Goal: Task Accomplishment & Management: Manage account settings

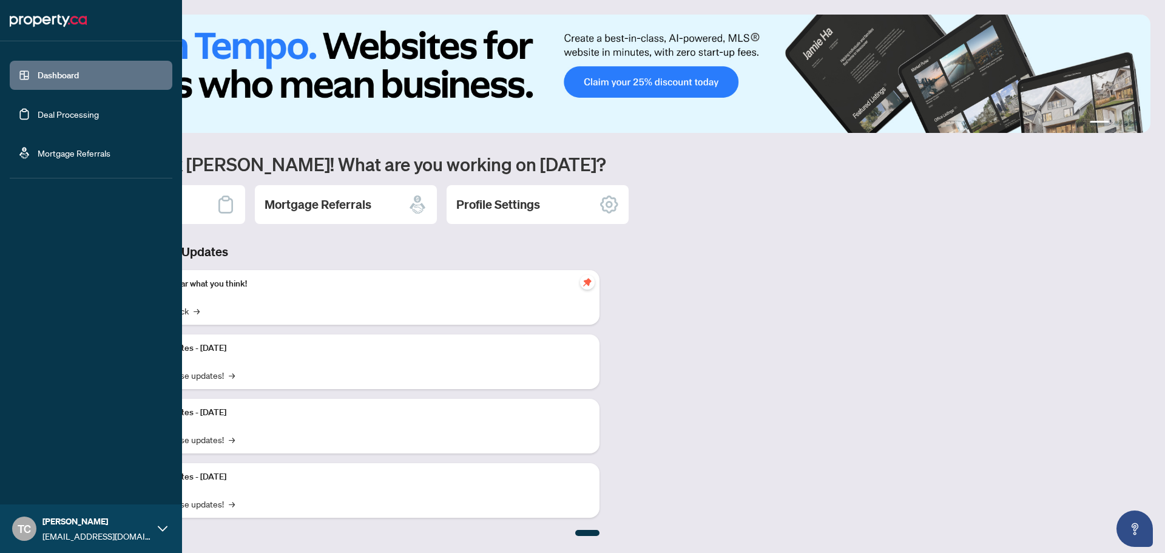
click at [75, 117] on link "Deal Processing" at bounding box center [68, 114] width 61 height 11
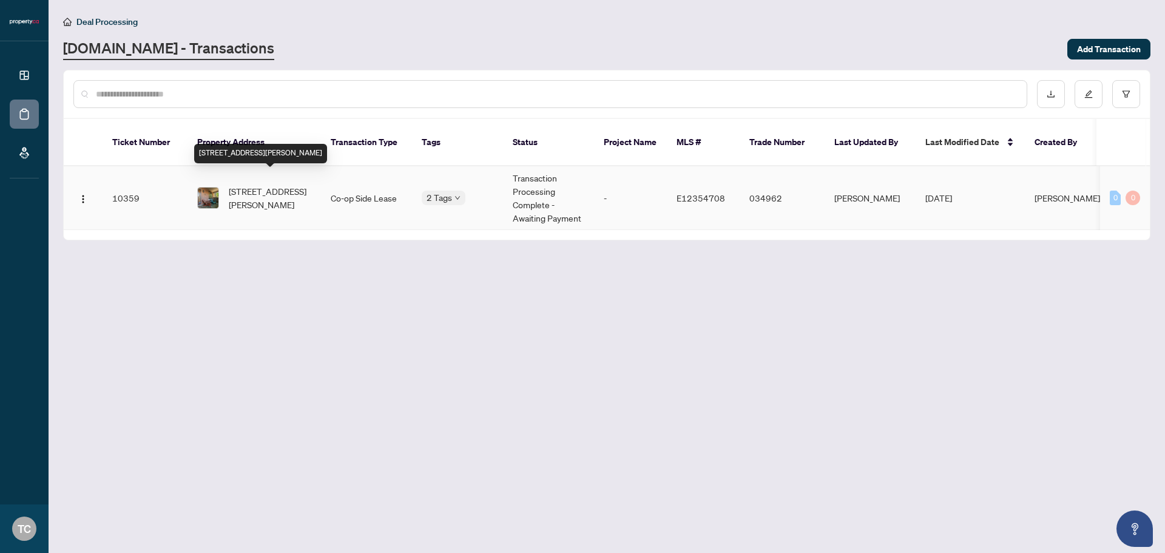
click at [262, 184] on span "[STREET_ADDRESS][PERSON_NAME]" at bounding box center [270, 197] width 83 height 27
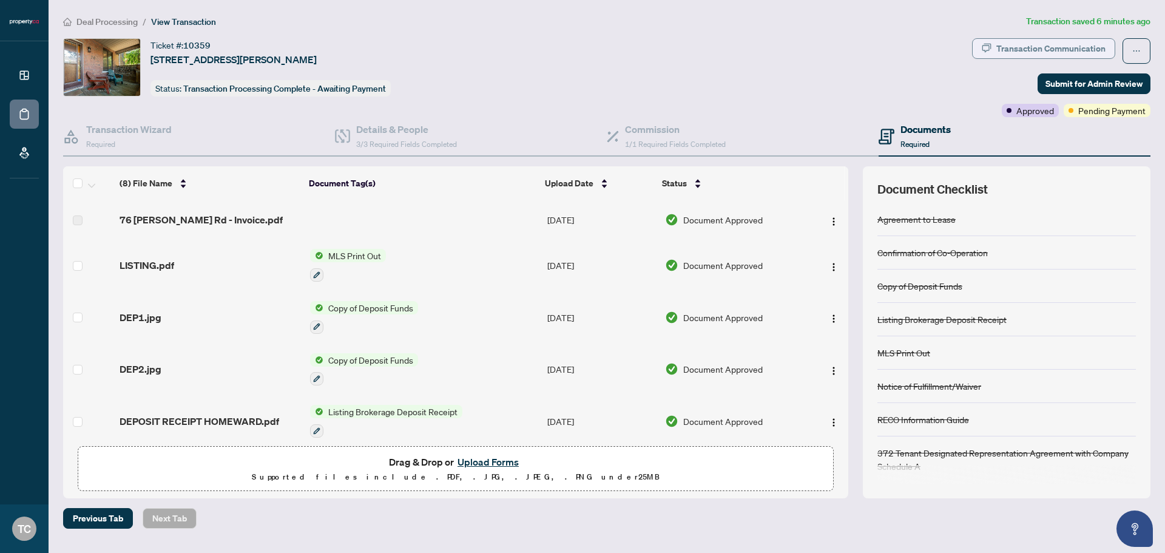
click at [1027, 48] on div "Transaction Communication" at bounding box center [1050, 48] width 109 height 19
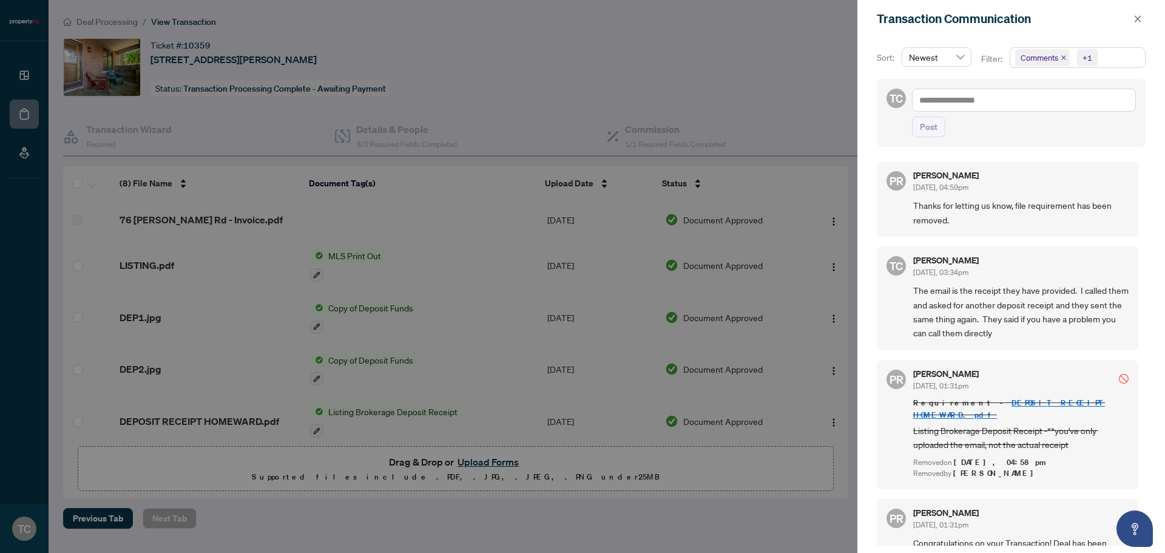
click at [603, 68] on div at bounding box center [582, 276] width 1165 height 553
click at [1137, 19] on icon "close" at bounding box center [1138, 19] width 8 height 8
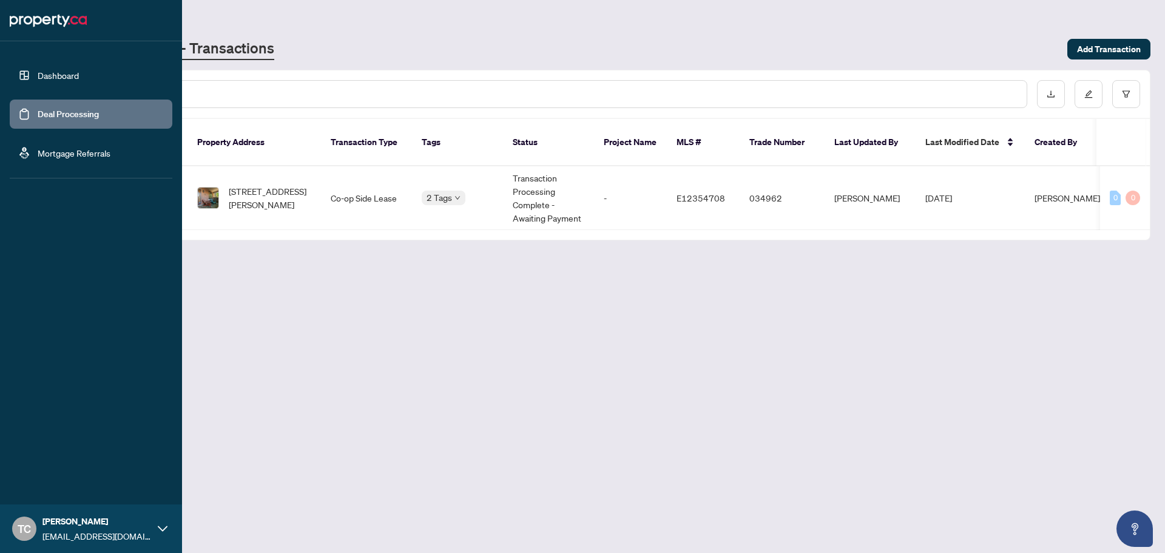
click at [79, 81] on link "Dashboard" at bounding box center [58, 75] width 41 height 11
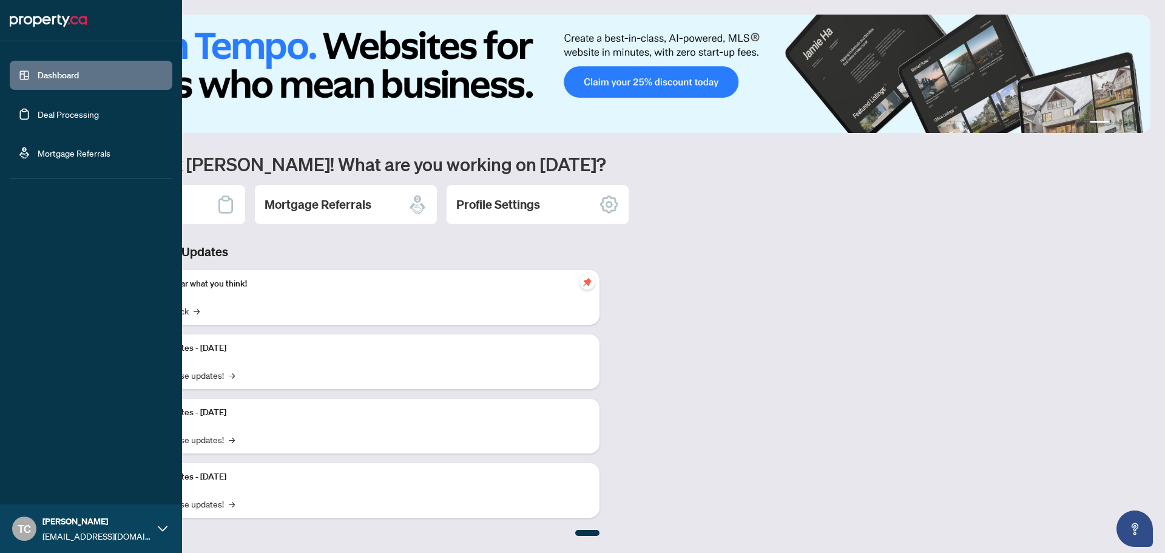
click at [49, 115] on link "Deal Processing" at bounding box center [68, 114] width 61 height 11
